Goal: Information Seeking & Learning: Learn about a topic

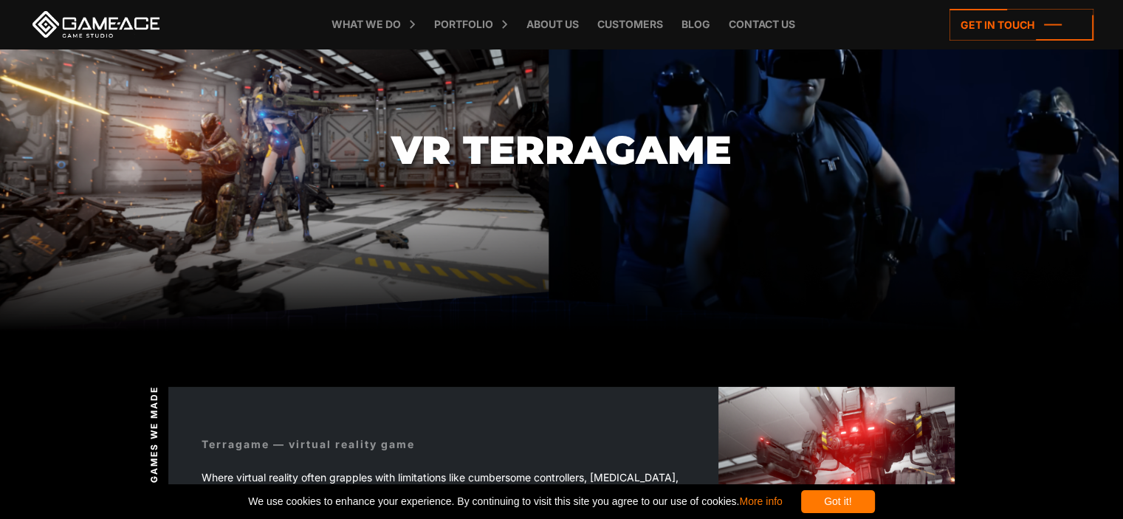
scroll to position [84, 0]
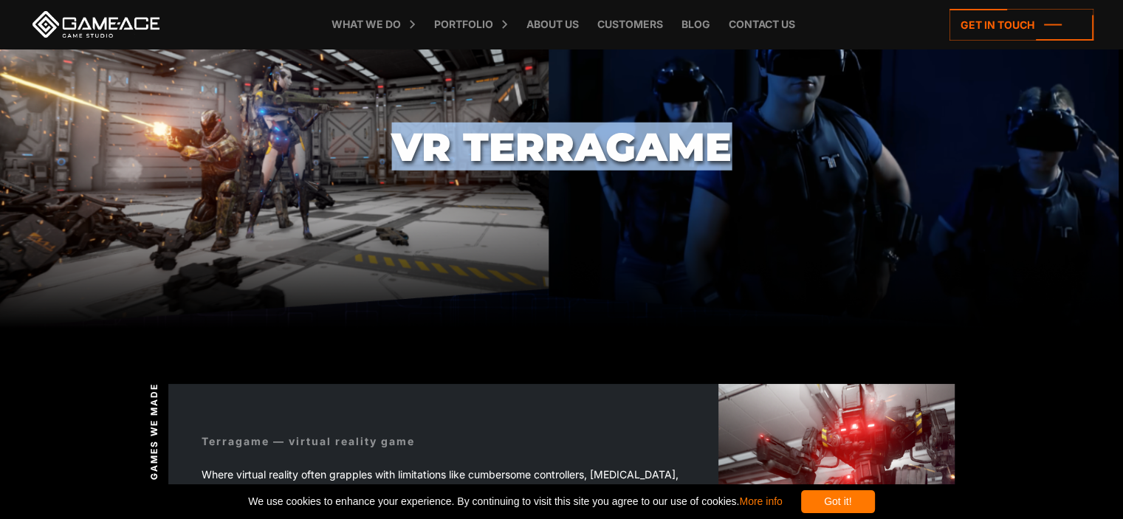
drag, startPoint x: 384, startPoint y: 138, endPoint x: 727, endPoint y: 147, distance: 342.8
click at [727, 147] on section "VR Terragame" at bounding box center [561, 147] width 1123 height 364
copy h1 "VR Terragame"
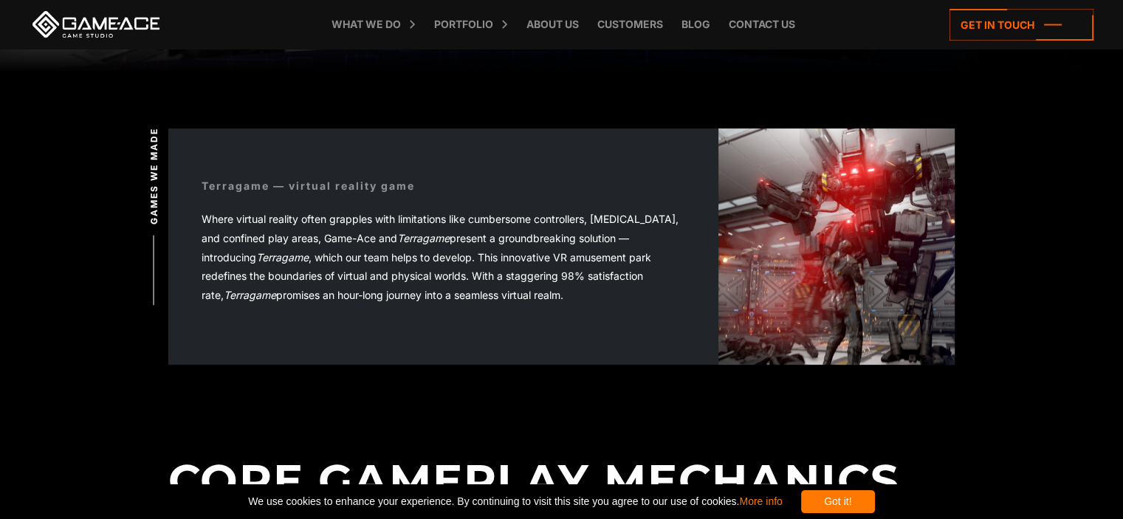
scroll to position [342, 0]
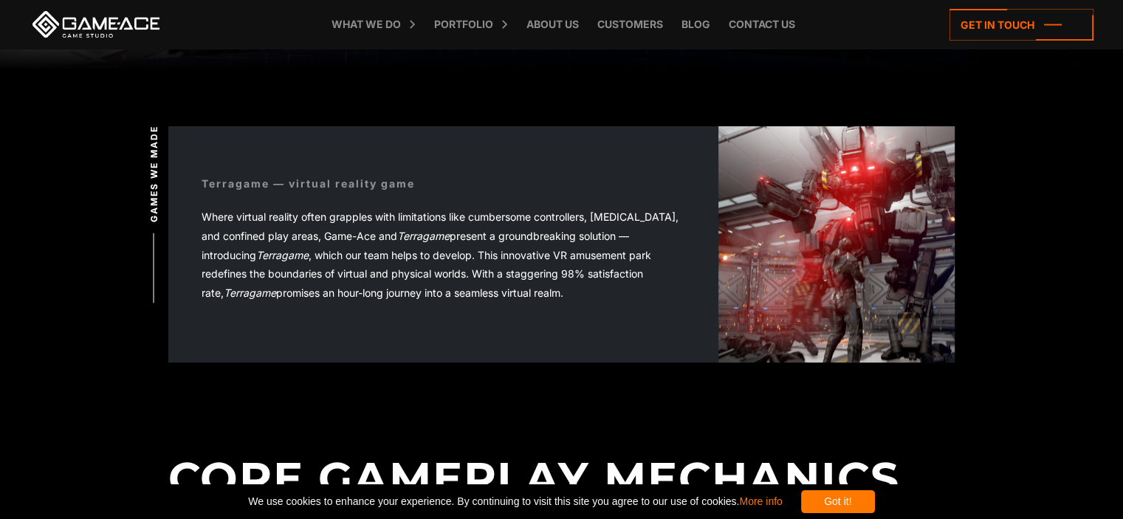
click at [503, 357] on div "Terragame — virtual reality game Where virtual reality often grapples with limi…" at bounding box center [561, 244] width 787 height 236
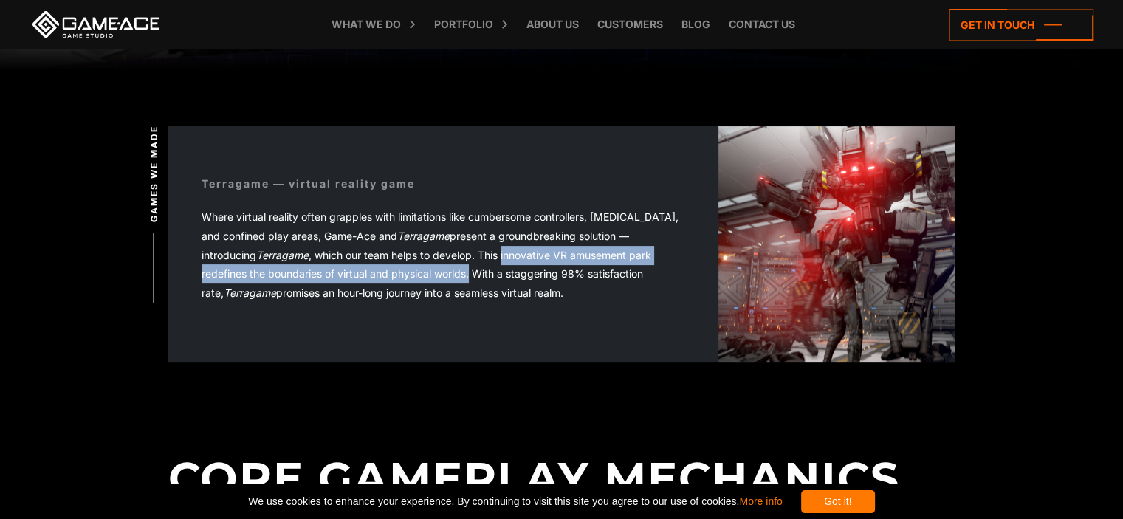
drag, startPoint x: 473, startPoint y: 272, endPoint x: 505, endPoint y: 256, distance: 36.0
click at [505, 256] on span "Where virtual reality often grapples with limitations like cumbersome controlle…" at bounding box center [440, 254] width 477 height 88
copy span "innovative VR amusement park redefines the boundaries of virtual and physical w…"
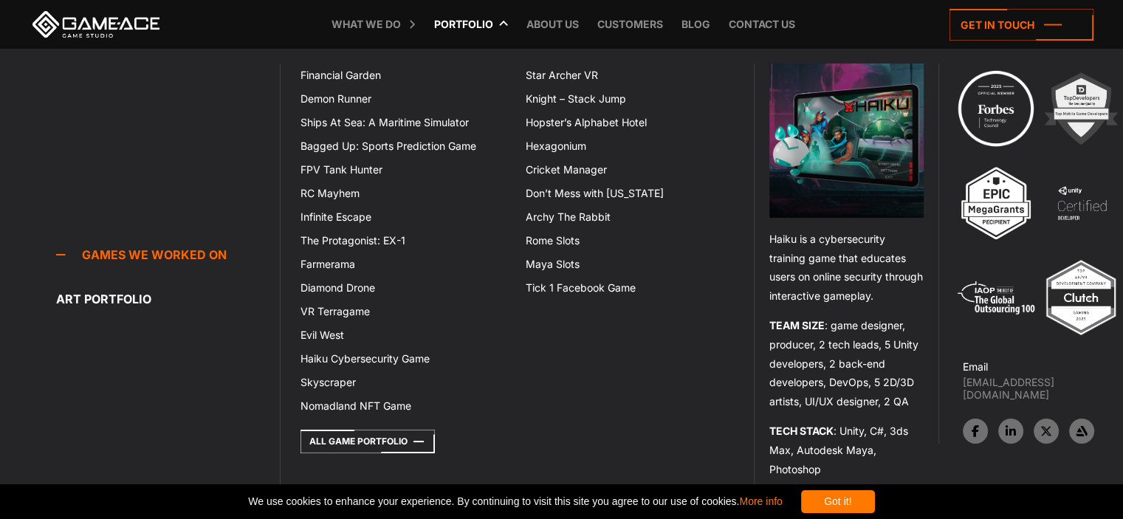
copy span "innovative VR amusement park redefines the boundaries of virtual and physical w…"
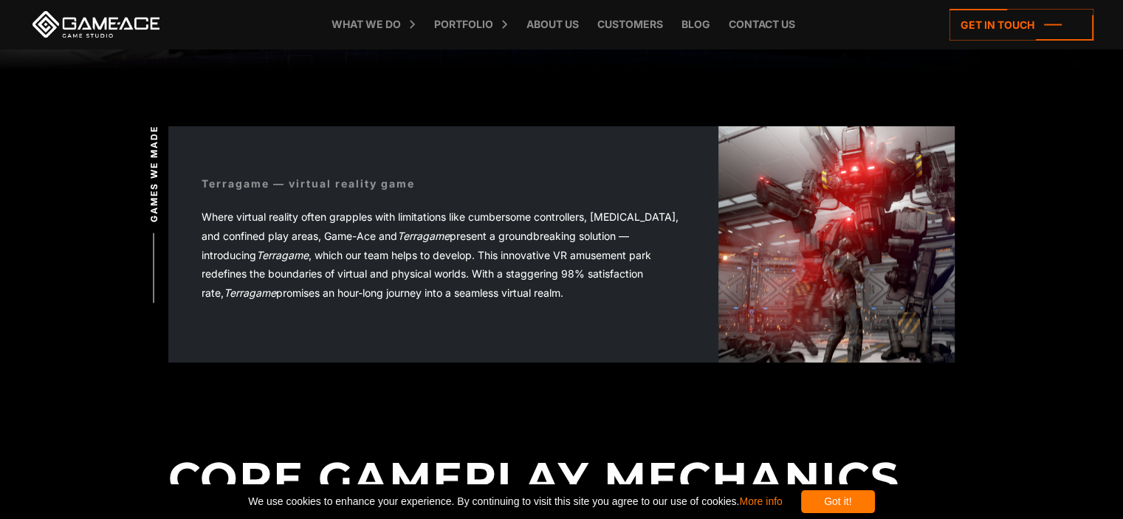
click at [413, 197] on div "Terragame — virtual reality game Where virtual reality often grapples with limi…" at bounding box center [443, 245] width 550 height 205
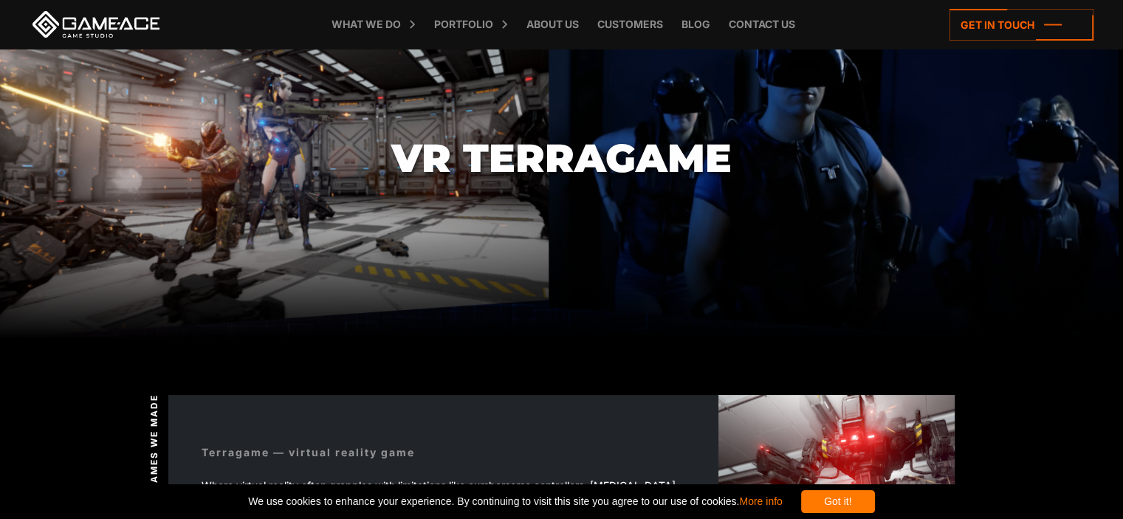
scroll to position [61, 0]
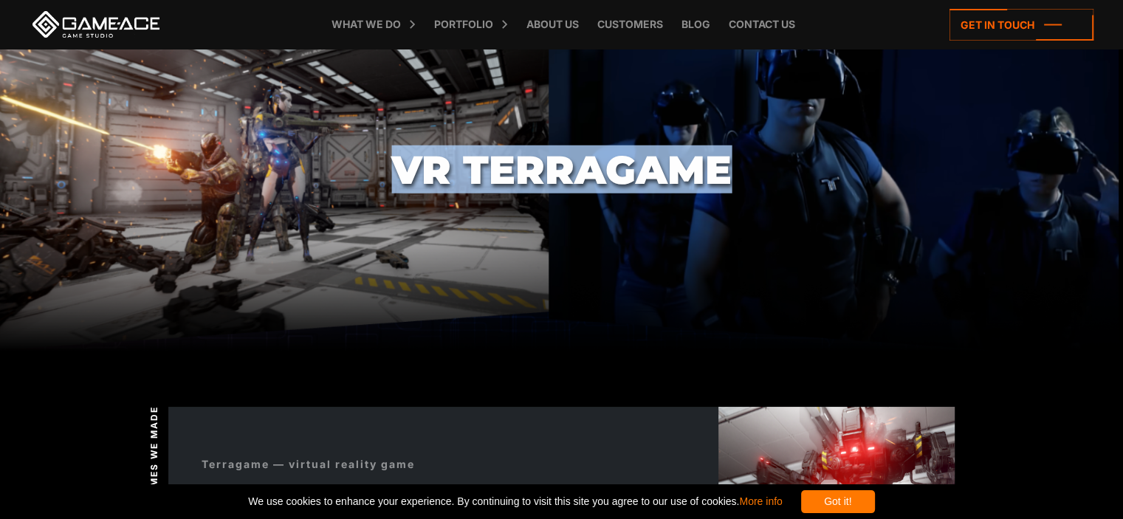
drag, startPoint x: 393, startPoint y: 166, endPoint x: 730, endPoint y: 174, distance: 336.9
click at [730, 174] on h1 "VR Terragame" at bounding box center [561, 170] width 340 height 44
copy h1 "VR Terragame"
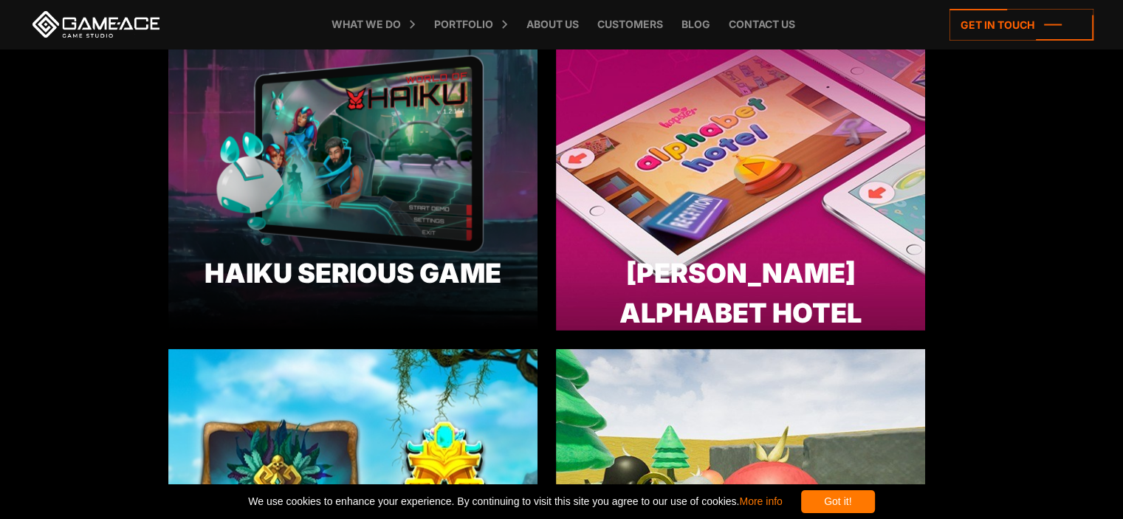
scroll to position [3818, 0]
